Goal: Task Accomplishment & Management: Manage account settings

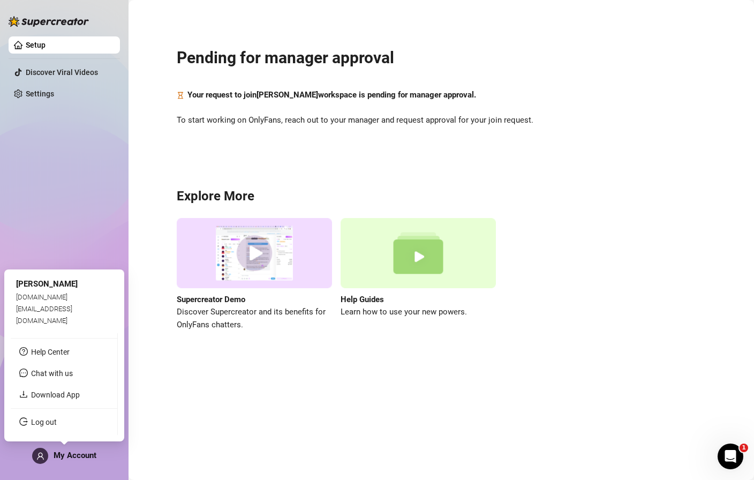
click at [82, 450] on span "My Account" at bounding box center [75, 455] width 43 height 10
click at [75, 462] on div "My Account" at bounding box center [64, 456] width 64 height 16
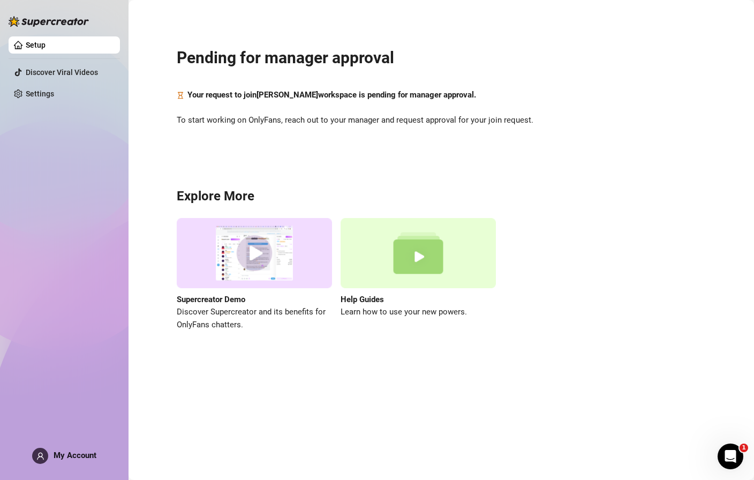
click at [139, 120] on div "Pending for manager approval Your request to join [PERSON_NAME] workspace is pe…" at bounding box center [441, 182] width 604 height 350
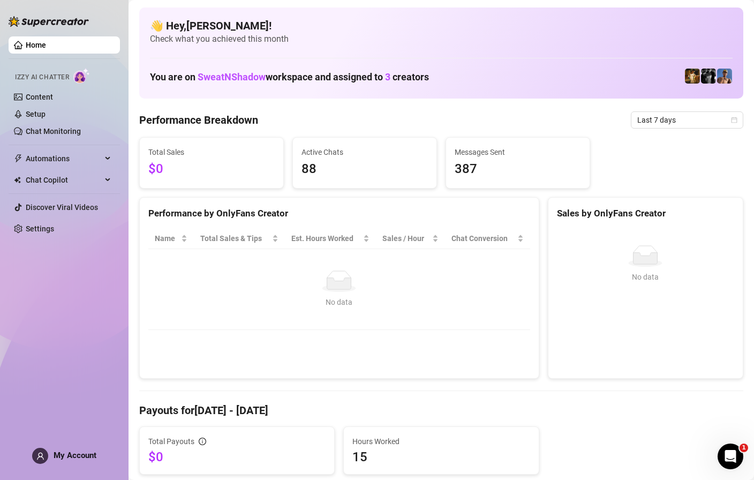
click at [388, 76] on span "3" at bounding box center [387, 76] width 5 height 11
click at [389, 76] on span "3" at bounding box center [387, 76] width 5 height 11
click at [390, 76] on span "3" at bounding box center [387, 76] width 5 height 11
click at [112, 163] on div "Automations" at bounding box center [64, 158] width 111 height 17
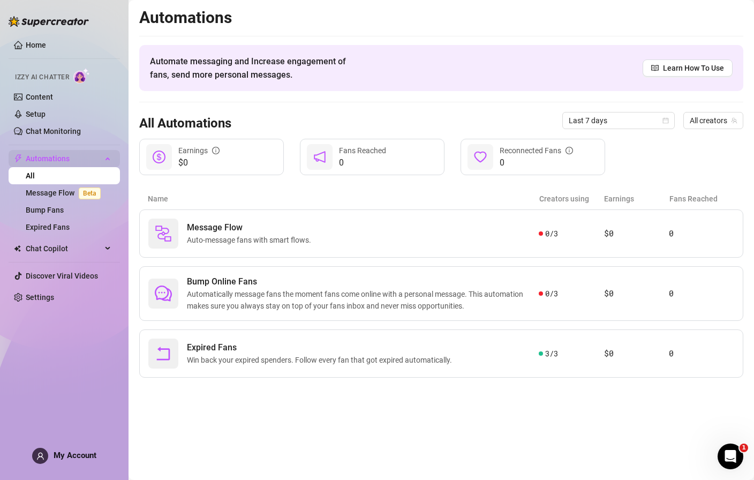
click at [112, 156] on div "Automations" at bounding box center [64, 158] width 111 height 17
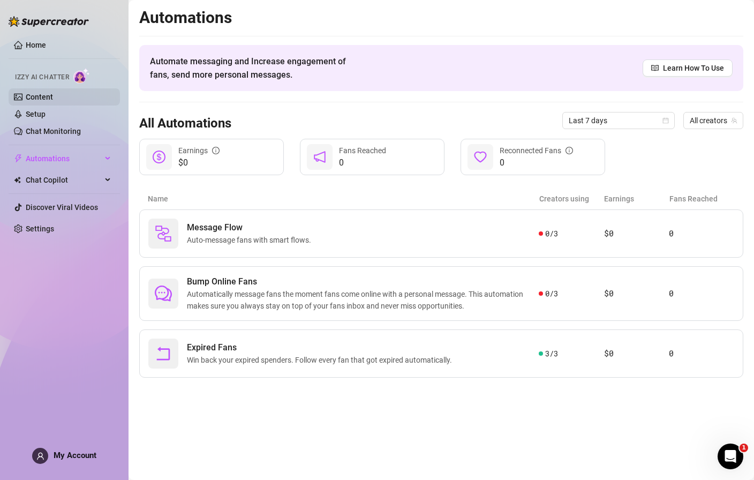
click at [53, 94] on link "Content" at bounding box center [39, 97] width 27 height 9
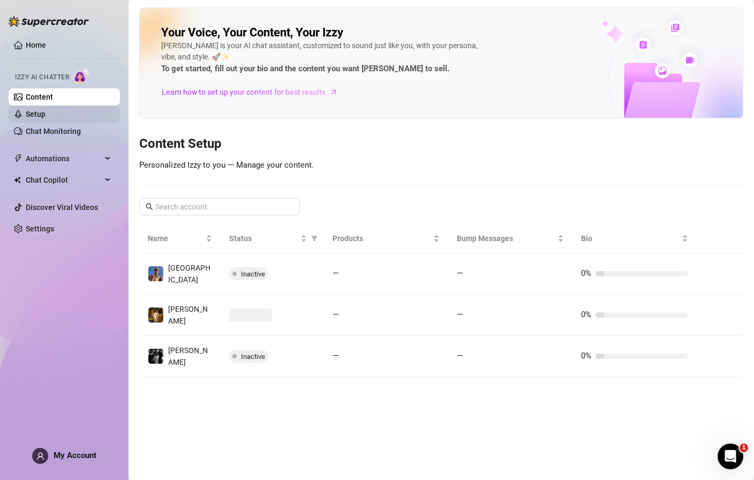
click at [46, 114] on link "Setup" at bounding box center [36, 114] width 20 height 9
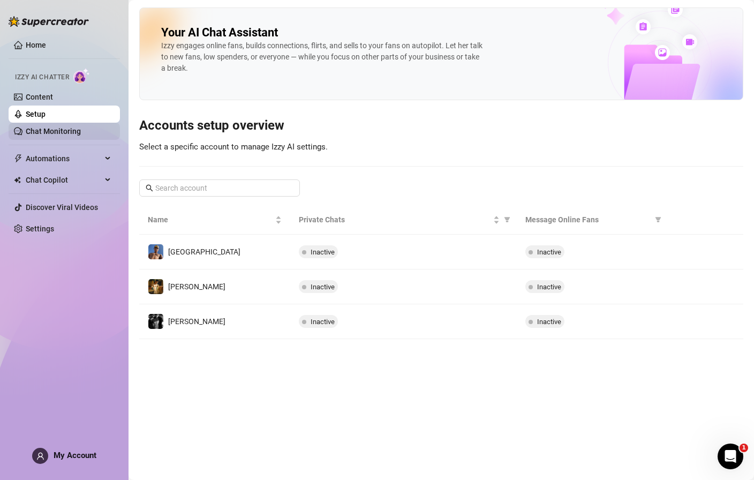
click at [69, 130] on link "Chat Monitoring" at bounding box center [53, 131] width 55 height 9
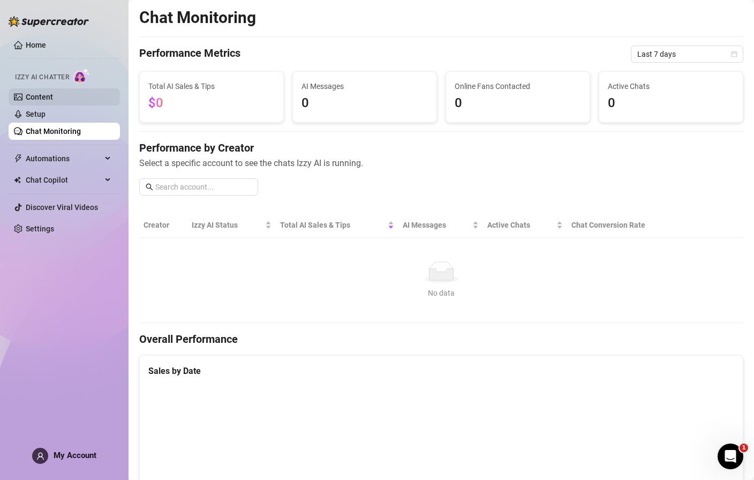
click at [53, 99] on link "Content" at bounding box center [39, 97] width 27 height 9
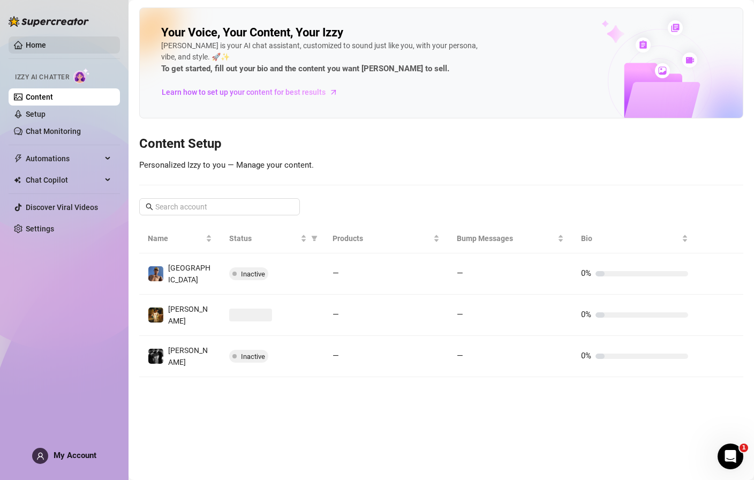
click at [46, 48] on link "Home" at bounding box center [36, 45] width 20 height 9
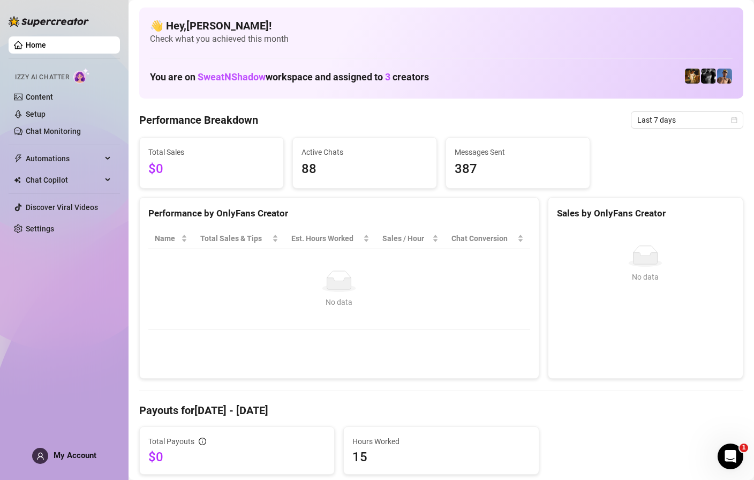
click at [80, 453] on span "My Account" at bounding box center [75, 455] width 43 height 10
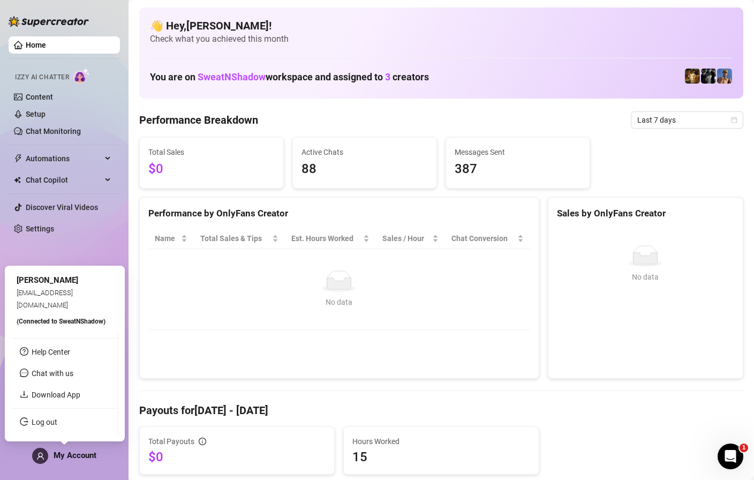
click at [80, 453] on span "My Account" at bounding box center [75, 455] width 43 height 10
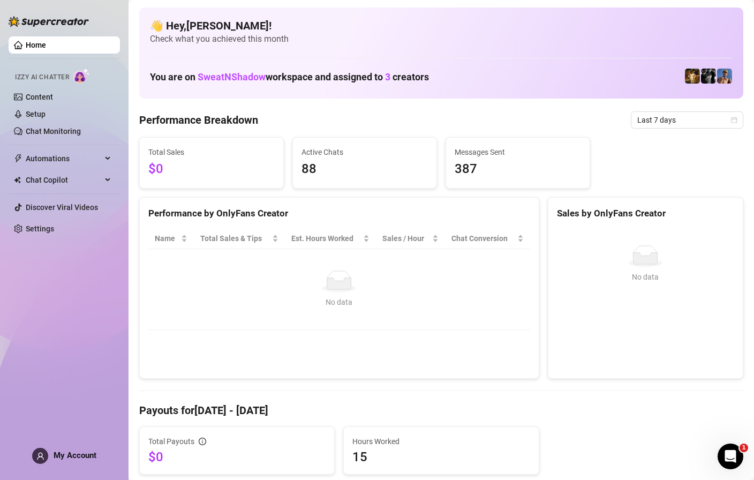
click at [65, 451] on span "My Account" at bounding box center [75, 455] width 43 height 10
click at [53, 99] on link "Content" at bounding box center [39, 97] width 27 height 9
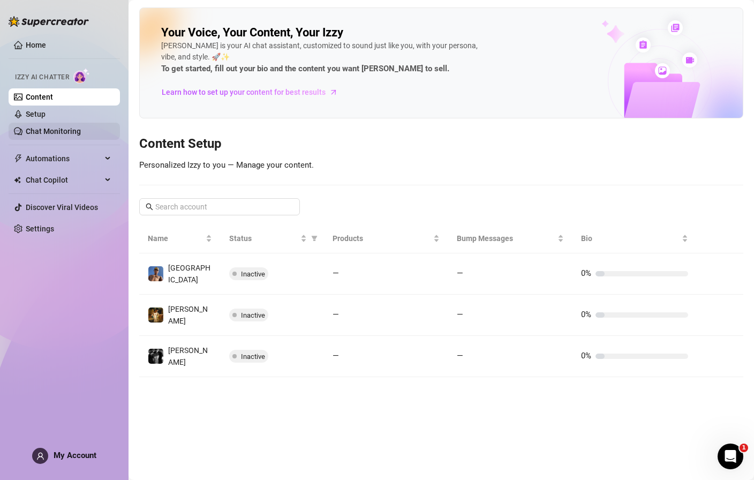
click at [74, 129] on link "Chat Monitoring" at bounding box center [53, 131] width 55 height 9
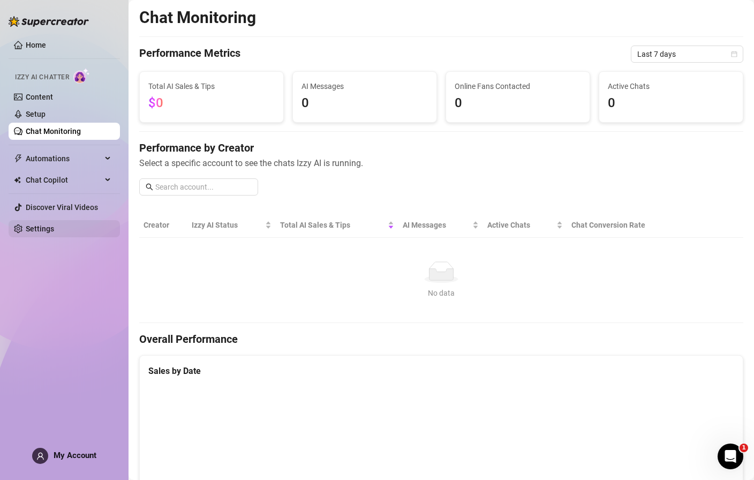
click at [54, 228] on link "Settings" at bounding box center [40, 228] width 28 height 9
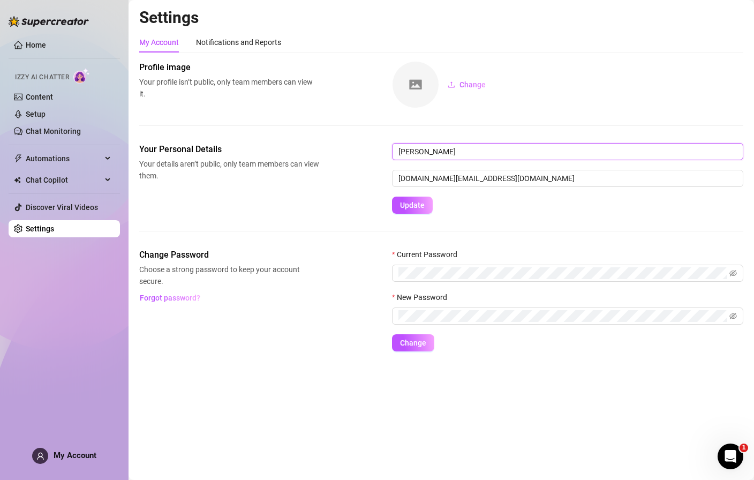
click at [420, 146] on input "[PERSON_NAME]" at bounding box center [567, 151] width 351 height 17
click at [420, 146] on input "sa" at bounding box center [567, 151] width 351 height 17
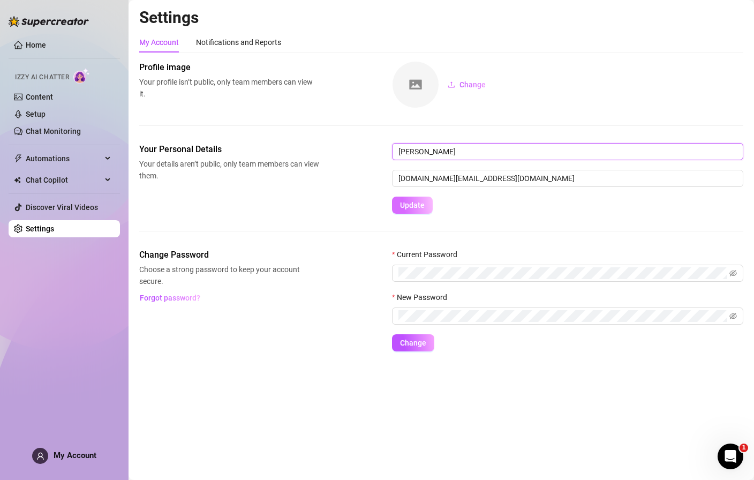
type input "[PERSON_NAME]"
click at [411, 209] on span "Update" at bounding box center [412, 205] width 25 height 9
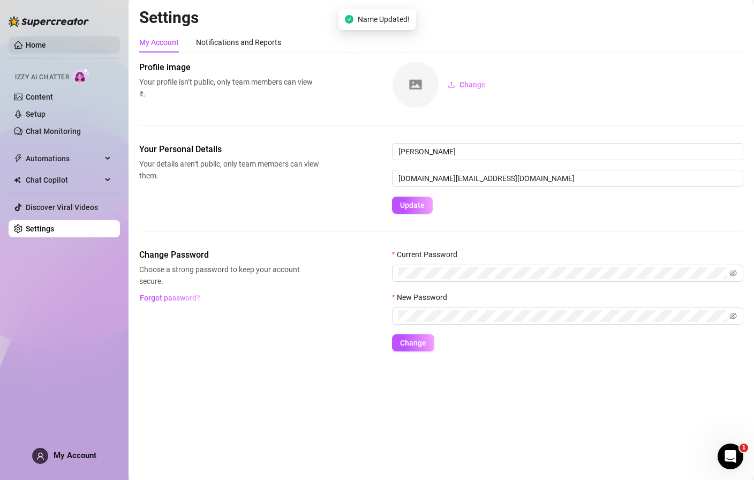
click at [46, 49] on link "Home" at bounding box center [36, 45] width 20 height 9
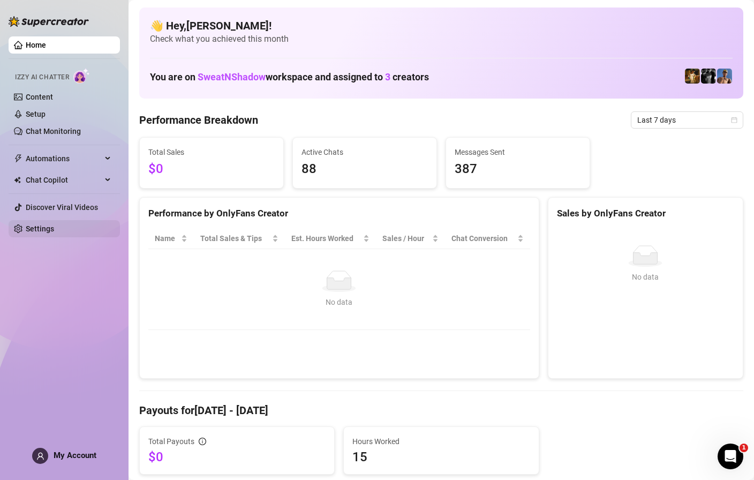
click at [54, 224] on link "Settings" at bounding box center [40, 228] width 28 height 9
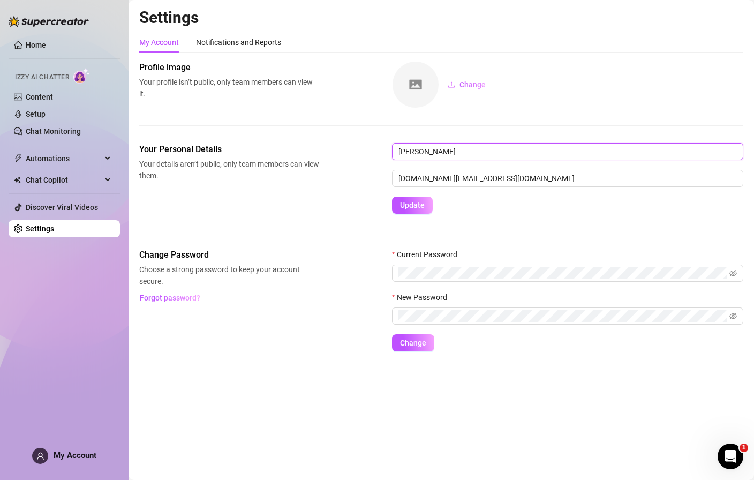
click at [426, 152] on input "[PERSON_NAME]" at bounding box center [567, 151] width 351 height 17
click at [418, 209] on button "Update" at bounding box center [412, 205] width 41 height 17
click at [55, 57] on ul "Home Izzy AI Chatter Content Setup Chat Monitoring Automations All Message Flow…" at bounding box center [64, 136] width 111 height 209
click at [46, 49] on link "Home" at bounding box center [36, 45] width 20 height 9
